Goal: Register for event/course

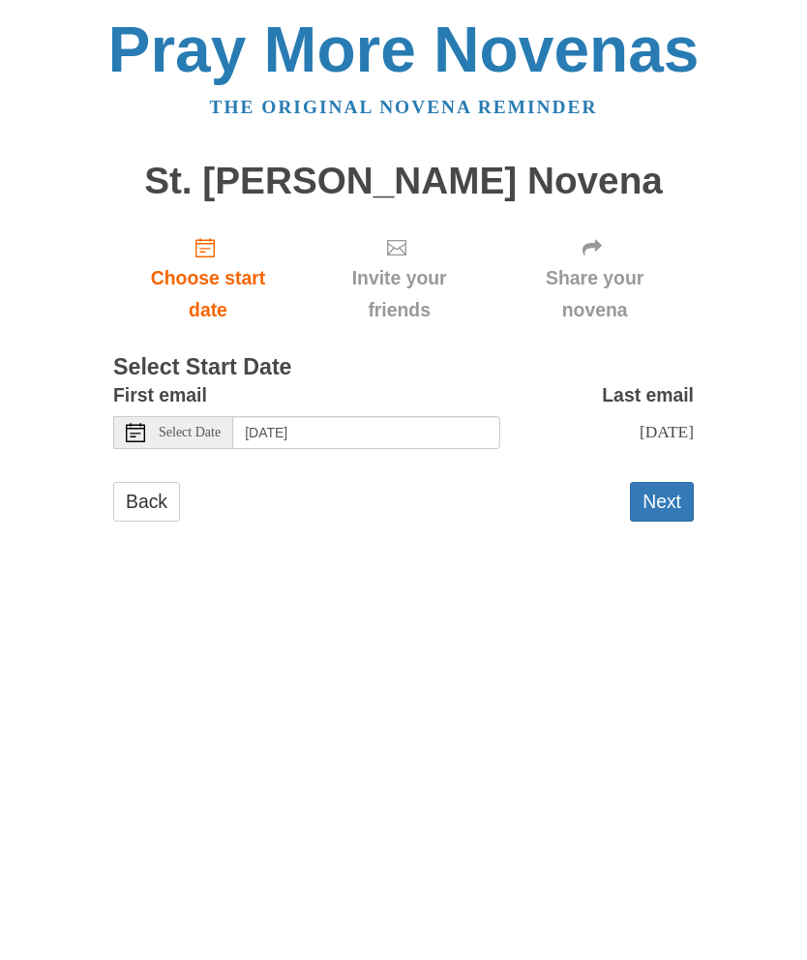
click at [152, 416] on div "Select Date" at bounding box center [173, 432] width 120 height 33
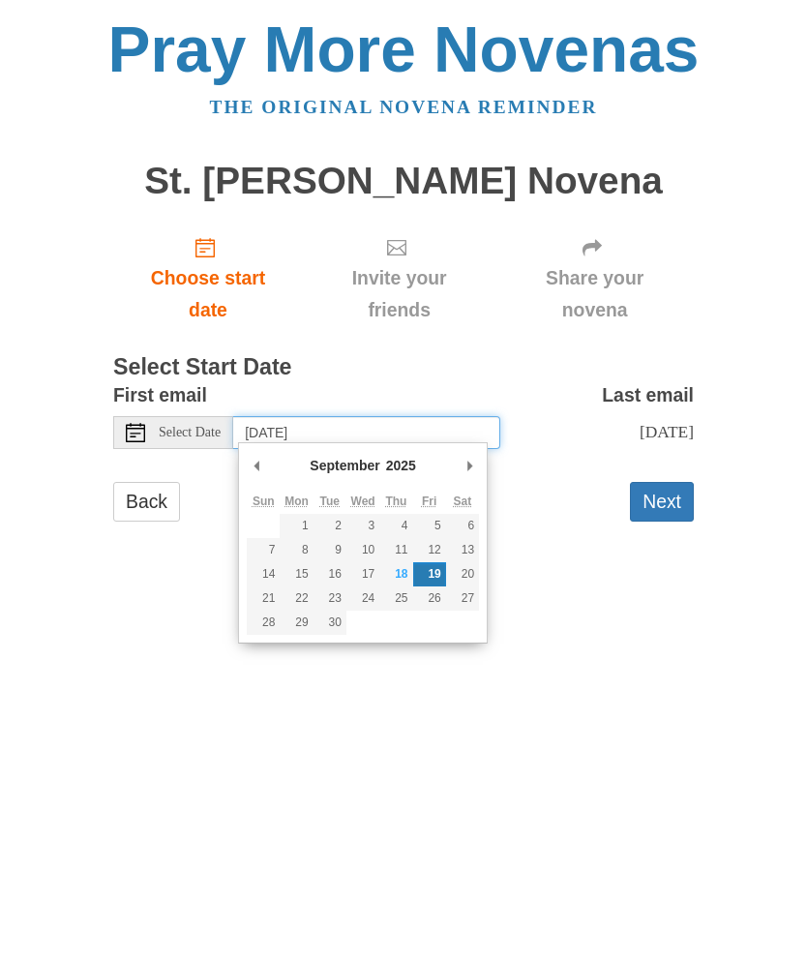
type input "Thursday, September 18th"
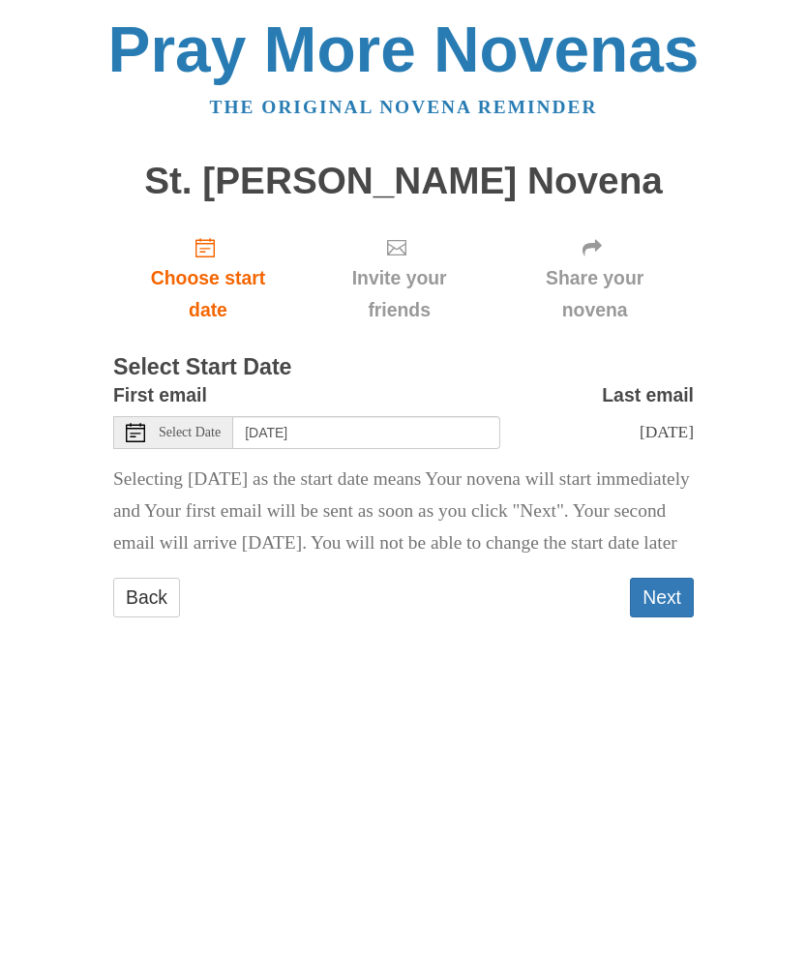
click at [654, 618] on button "Next" at bounding box center [662, 598] width 64 height 40
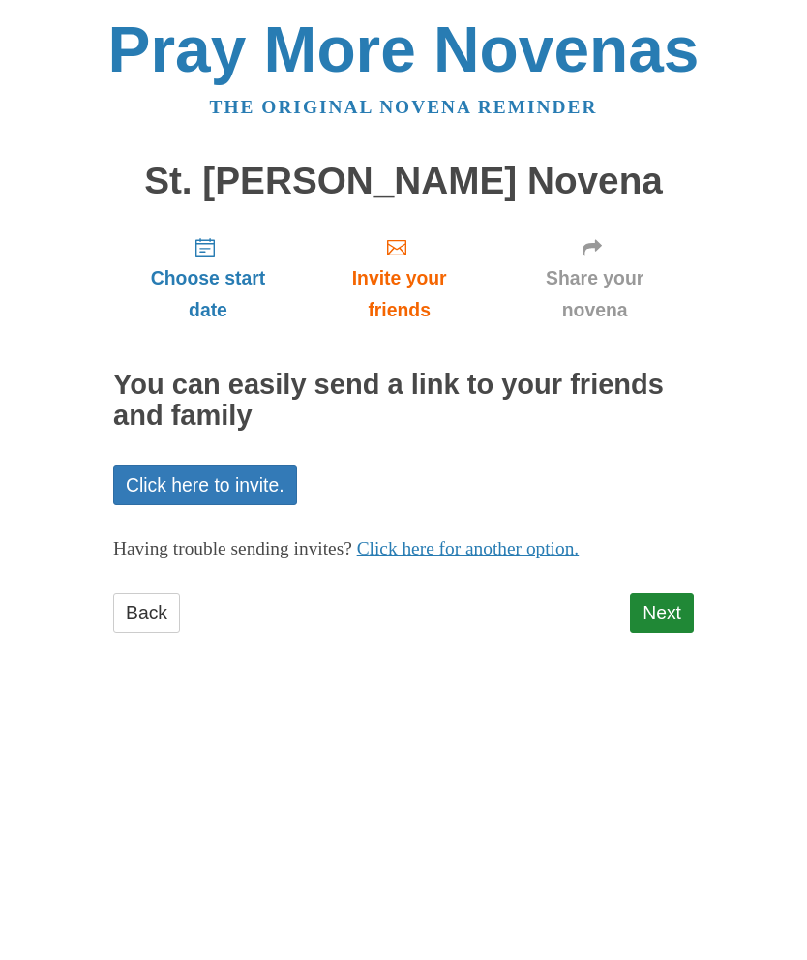
click at [662, 605] on link "Next" at bounding box center [662, 613] width 64 height 40
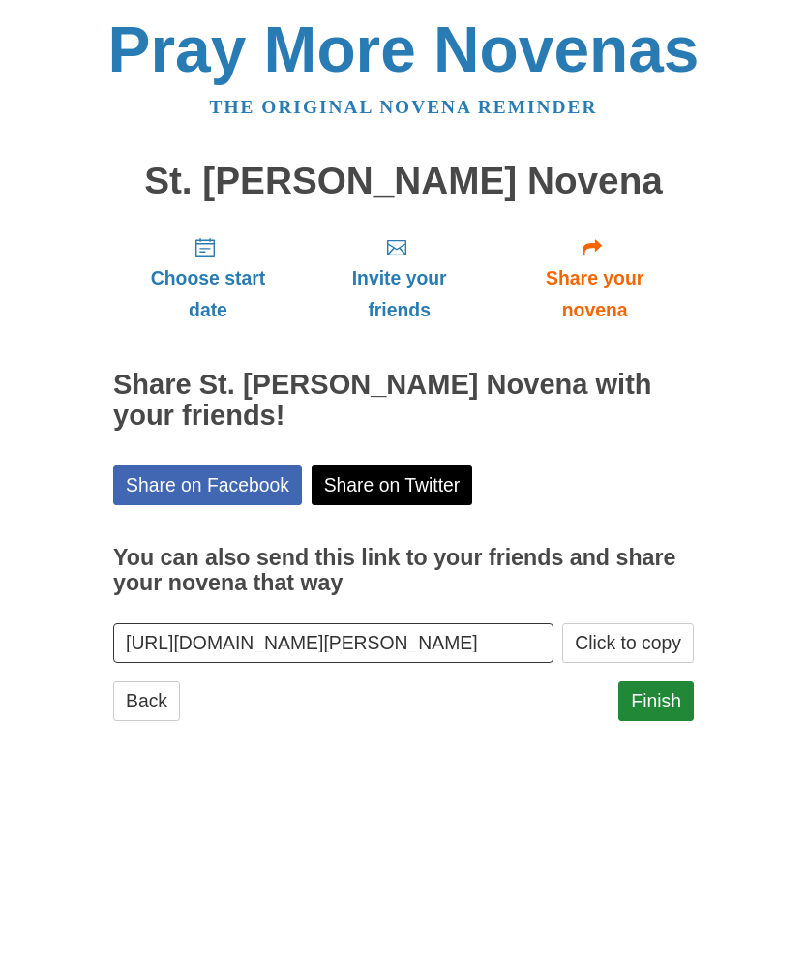
click at [662, 696] on link "Finish" at bounding box center [657, 702] width 76 height 40
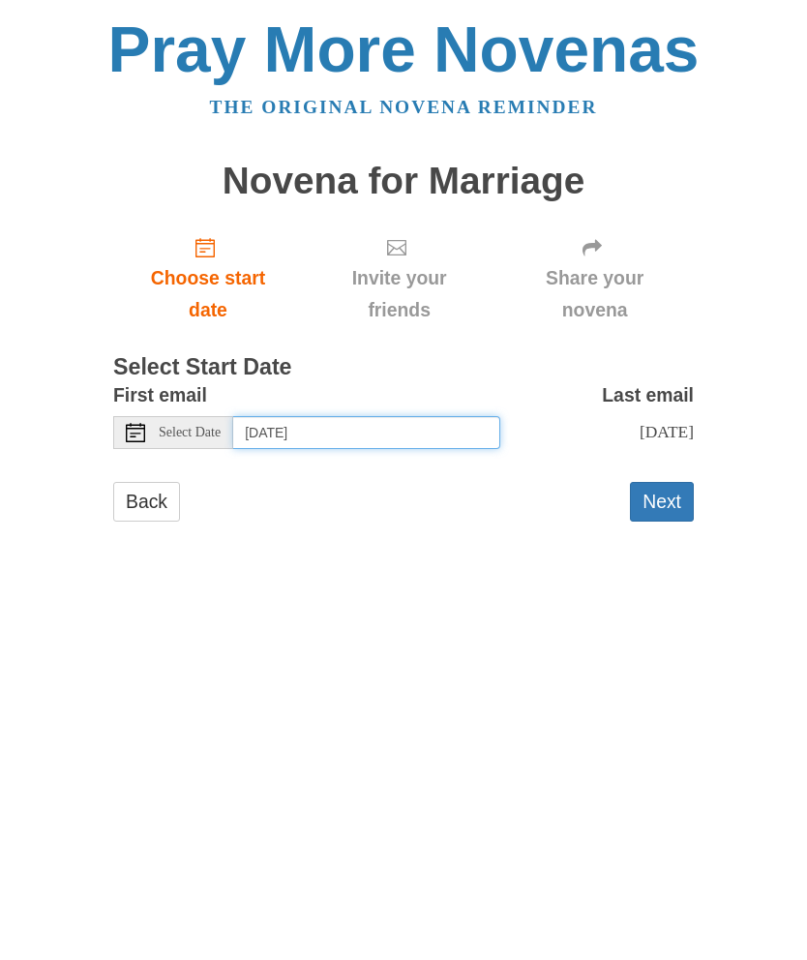
click at [324, 423] on input "Saturday, September 20th" at bounding box center [366, 432] width 267 height 33
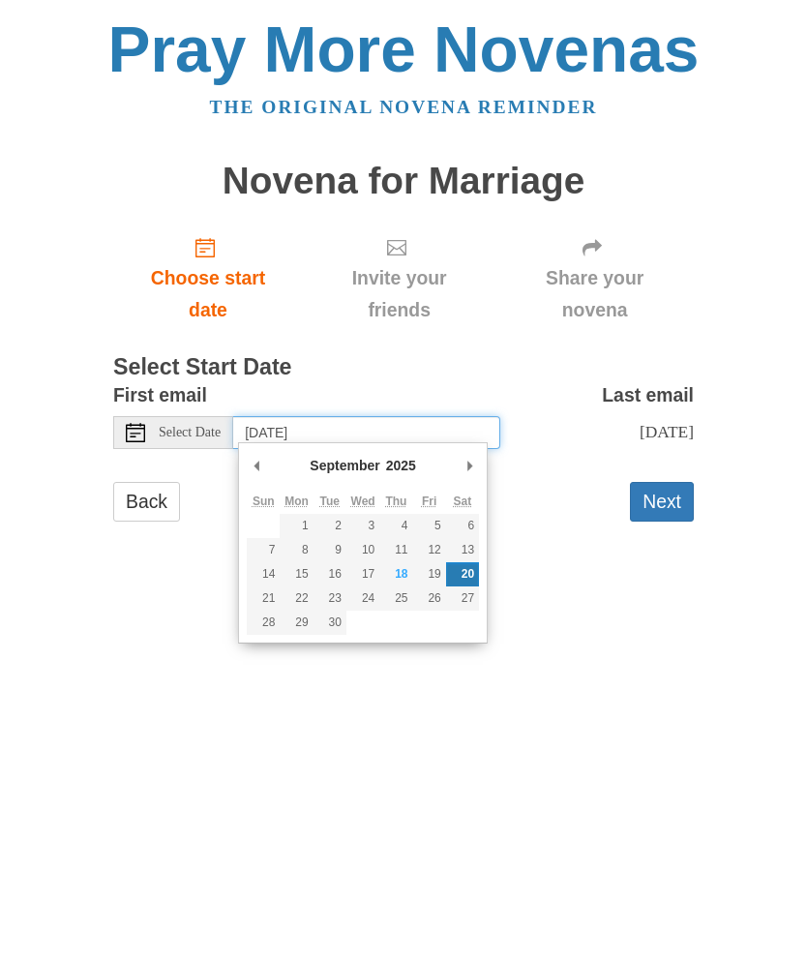
type input "Friday, September 19th"
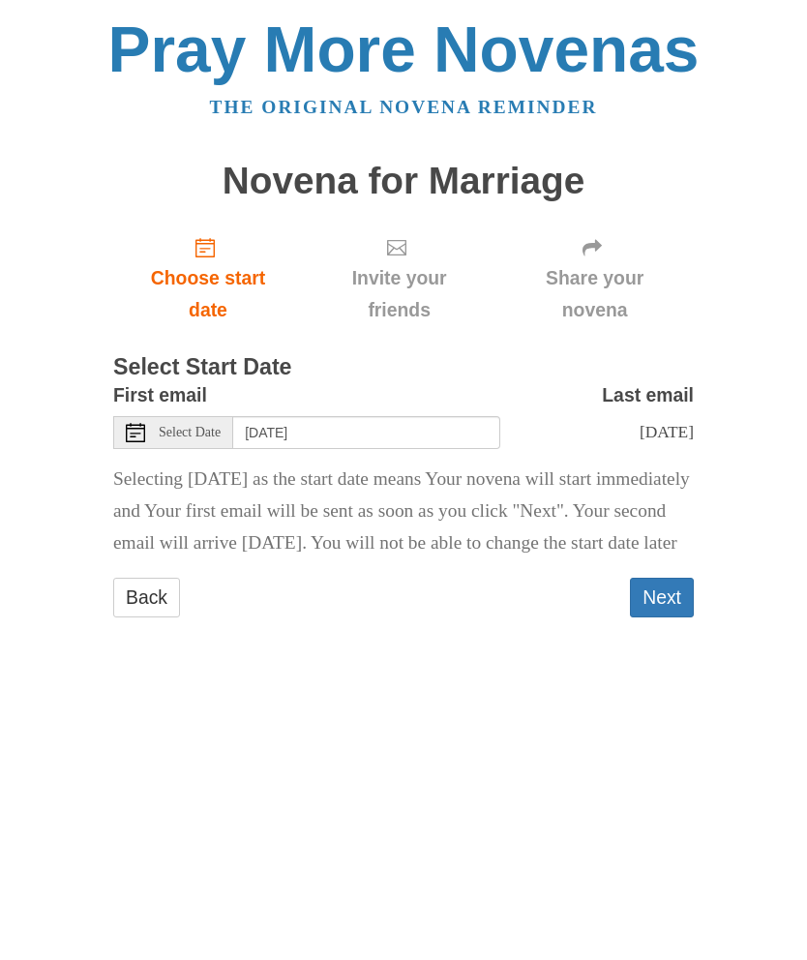
click at [665, 618] on button "Next" at bounding box center [662, 598] width 64 height 40
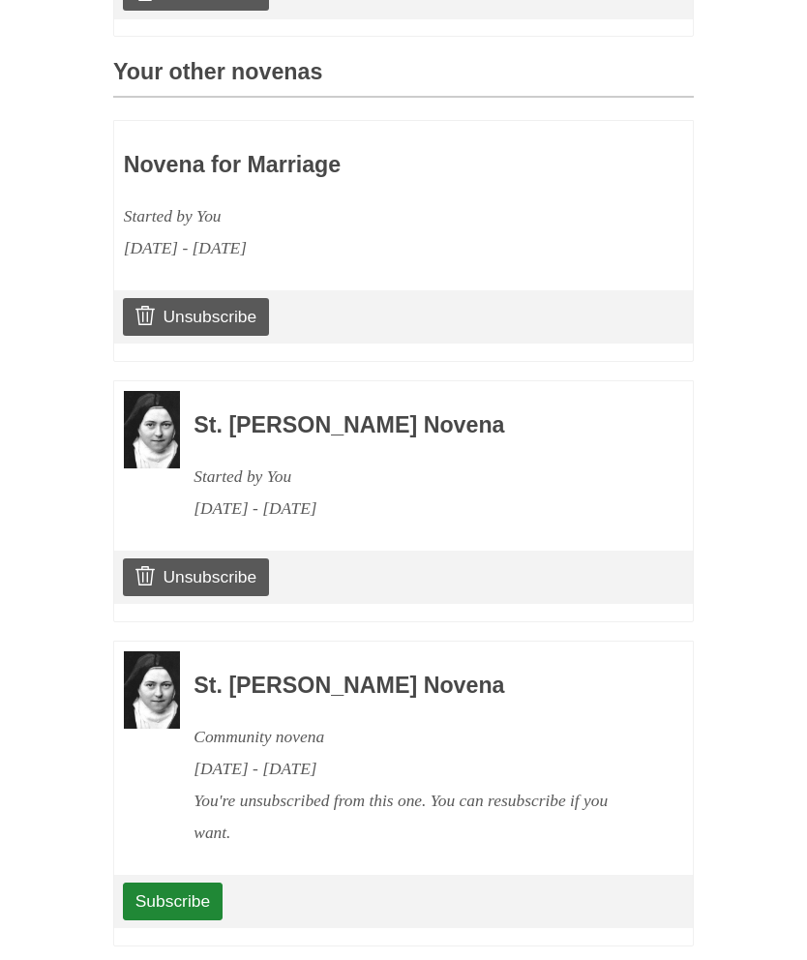
scroll to position [883, 0]
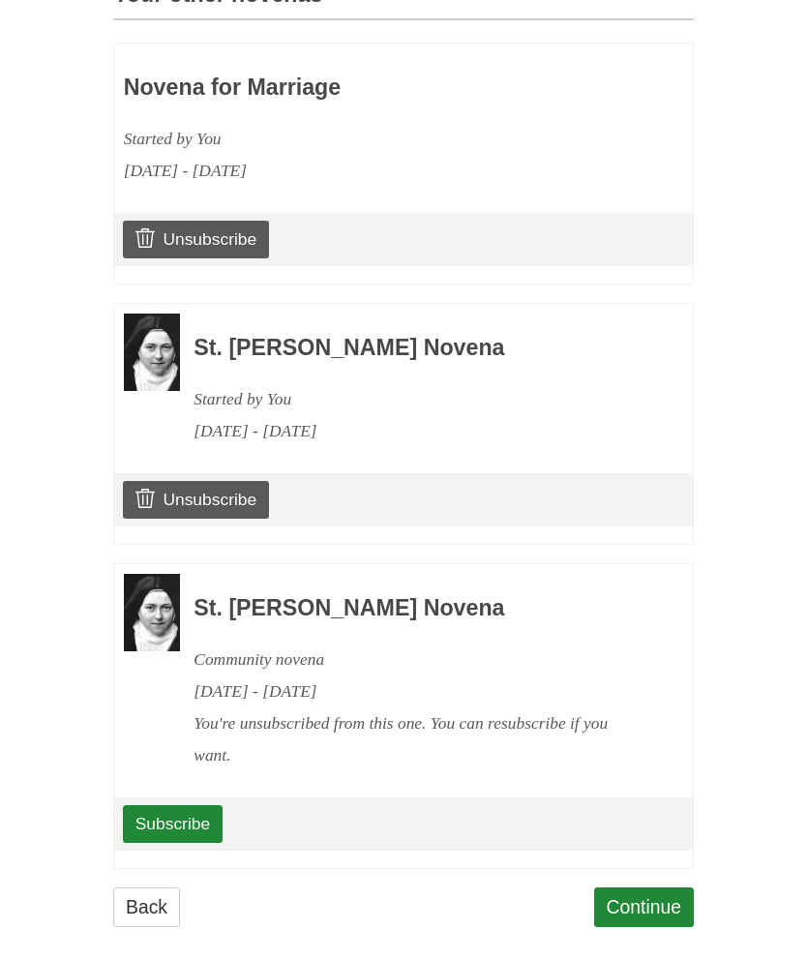
click at [638, 888] on link "Continue" at bounding box center [644, 908] width 101 height 40
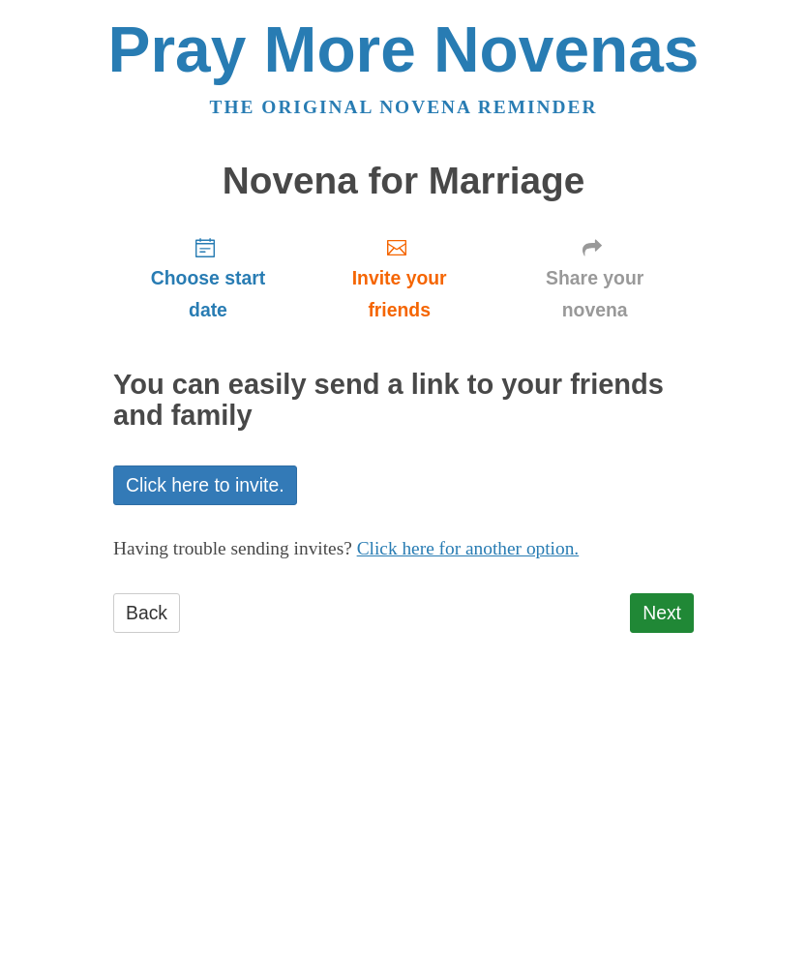
click at [151, 593] on link "Back" at bounding box center [146, 613] width 67 height 40
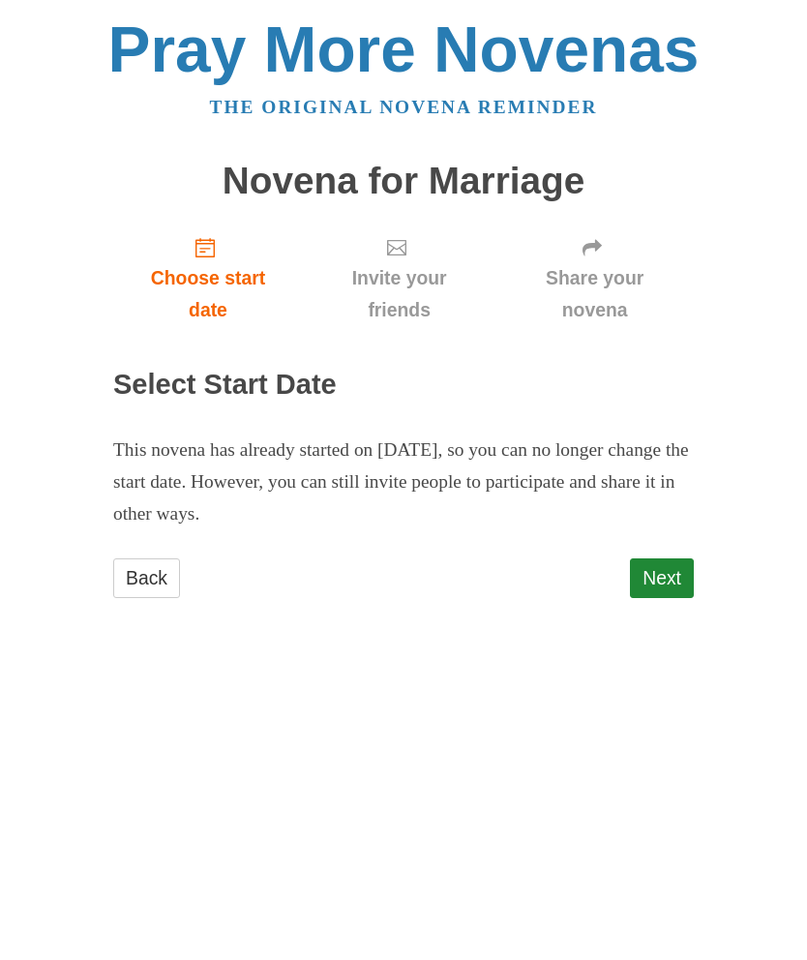
click at [137, 569] on link "Back" at bounding box center [146, 579] width 67 height 40
